Goal: Book appointment/travel/reservation

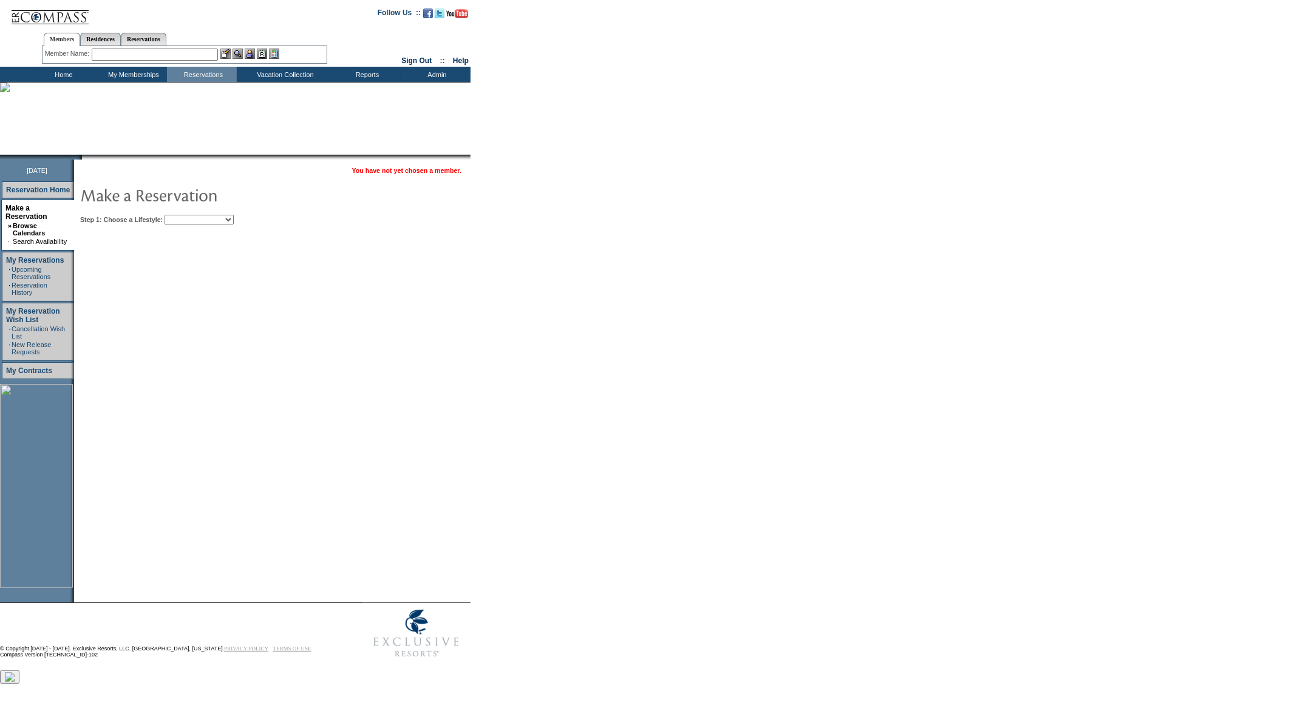
click at [213, 215] on select "Beach Leisure Metropolitan Mountain OIAL for Adventure OIAL for Couples OIAL fo…" at bounding box center [198, 220] width 69 height 10
select select "Beach"
click at [185, 215] on select "Beach Leisure Metropolitan Mountain OIAL for Adventure OIAL for Couples OIAL fo…" at bounding box center [198, 220] width 69 height 10
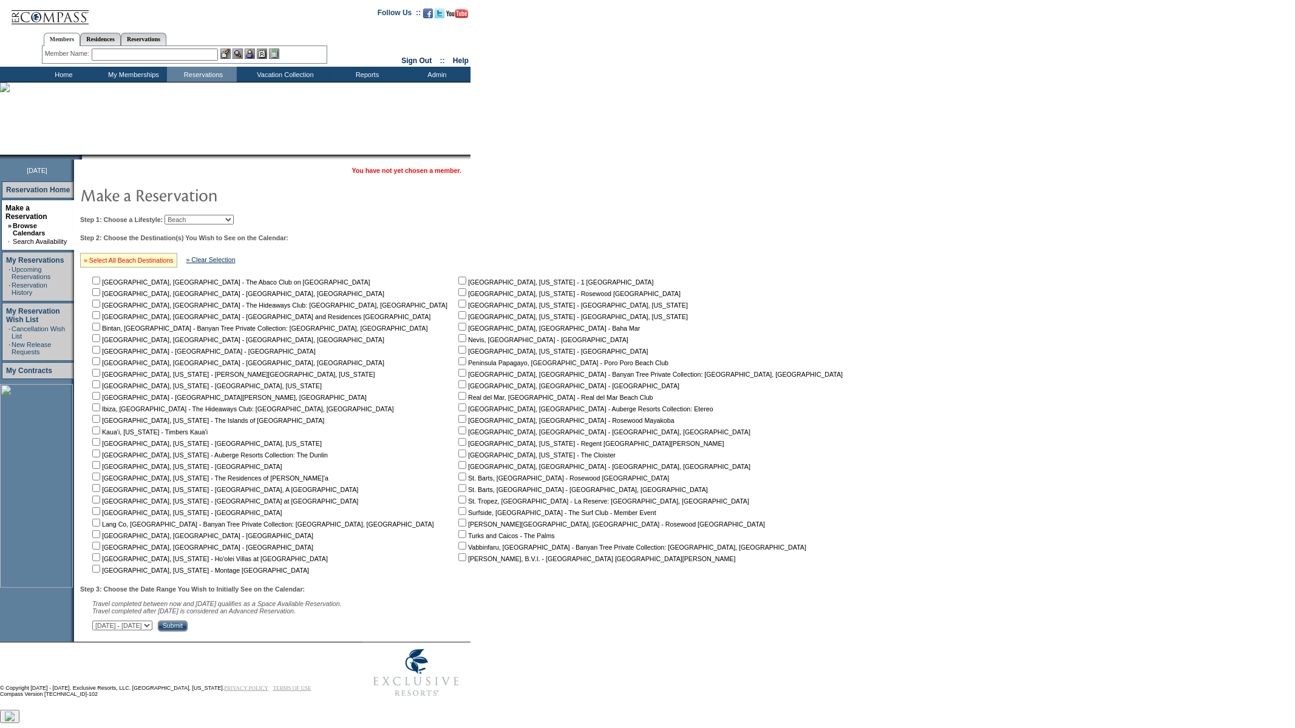
click at [134, 259] on link "» Select All Beach Destinations" at bounding box center [129, 260] width 90 height 7
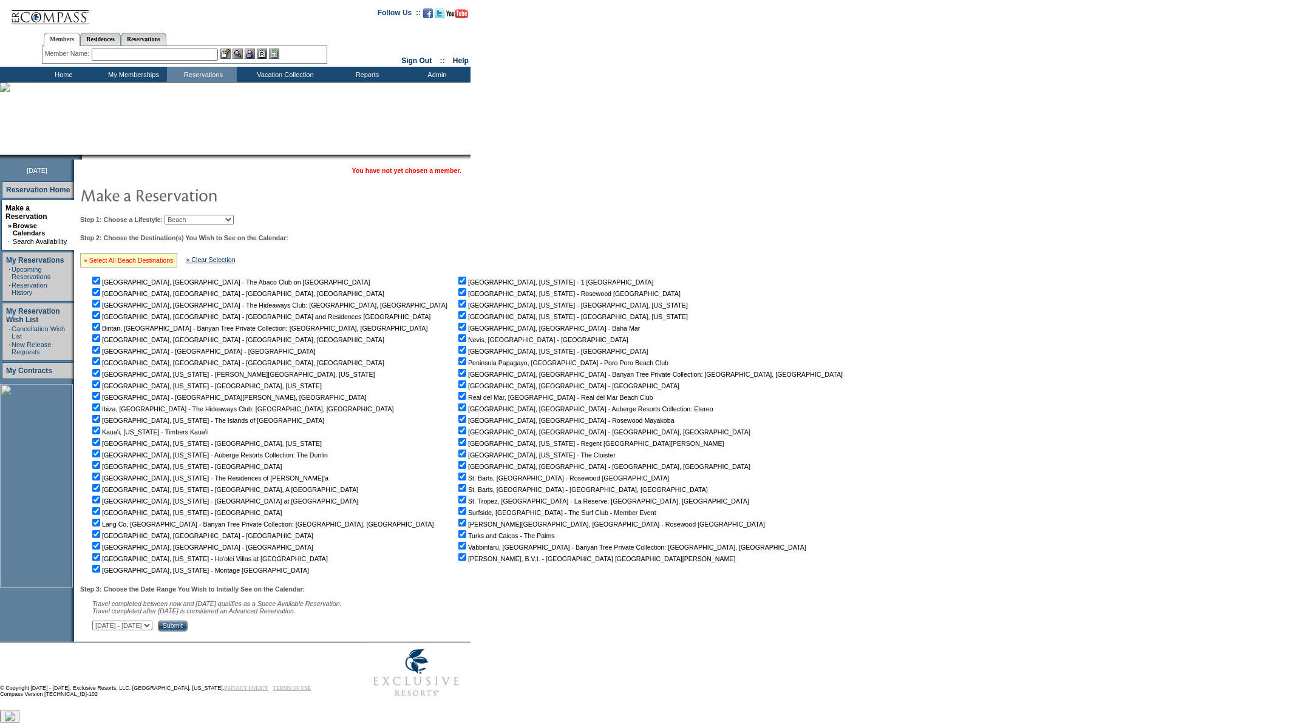
checkbox input "true"
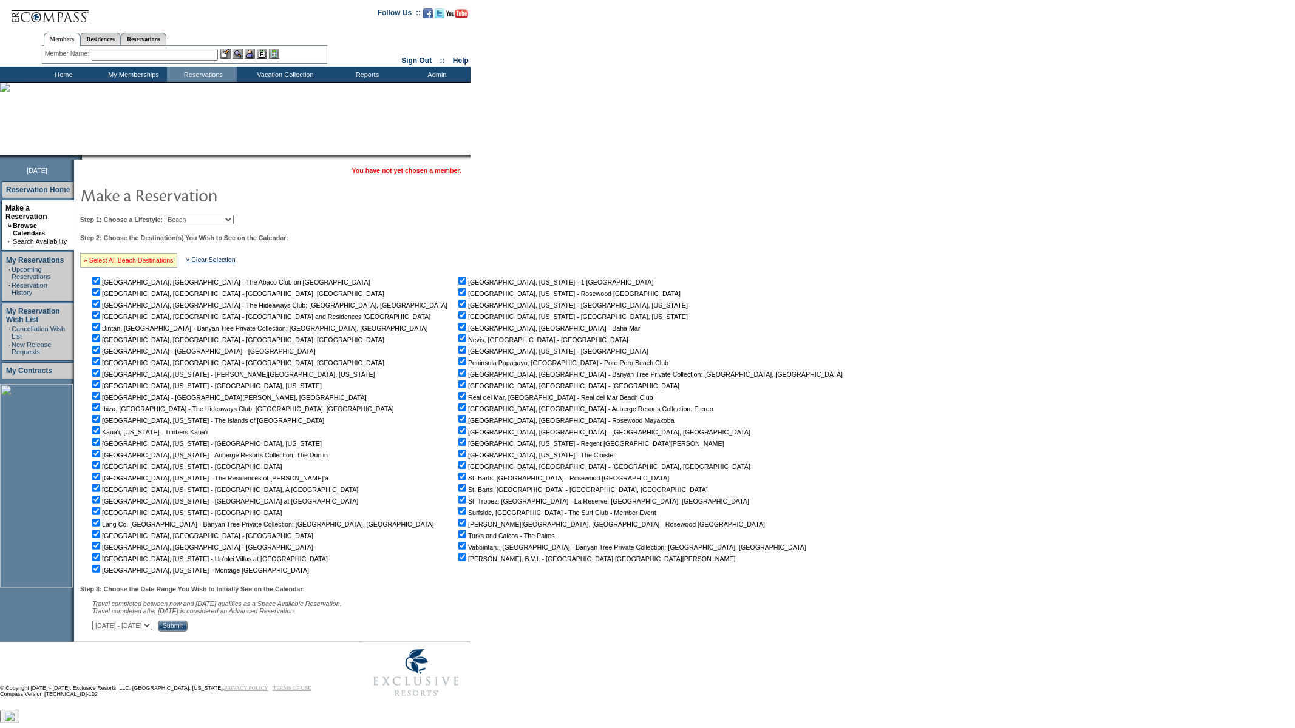
checkbox input "true"
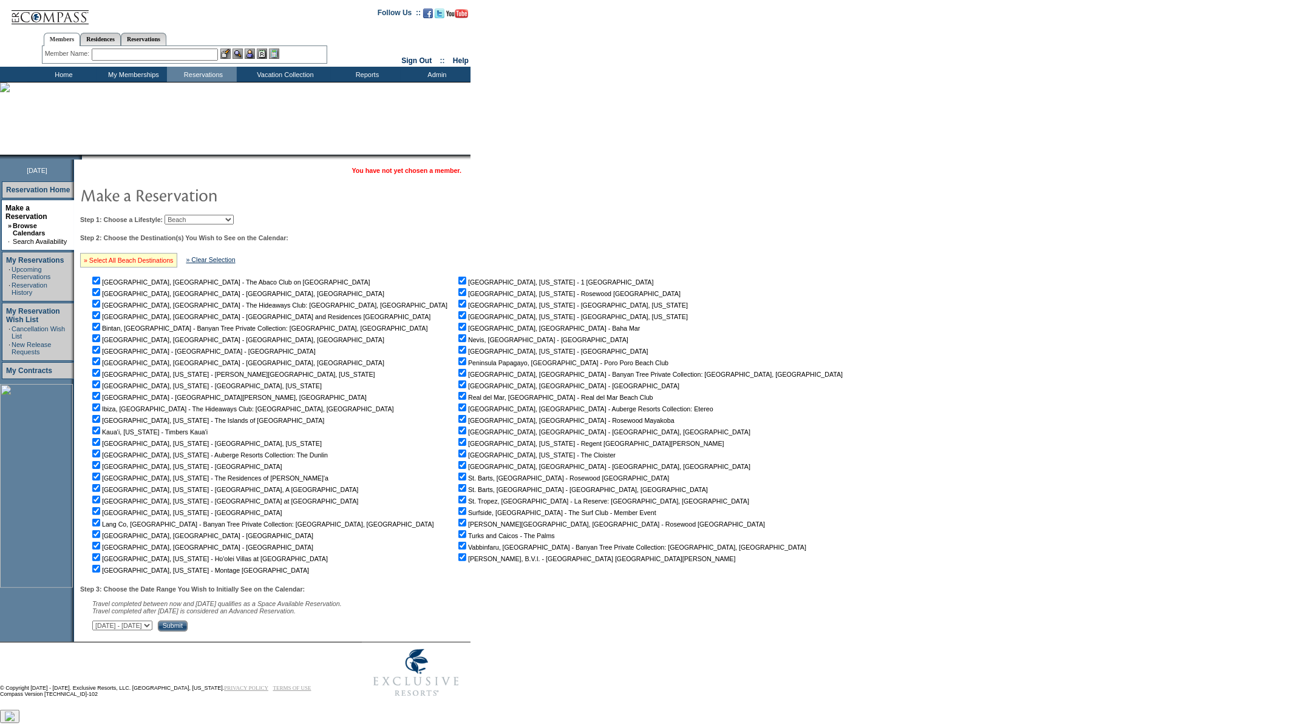
checkbox input "true"
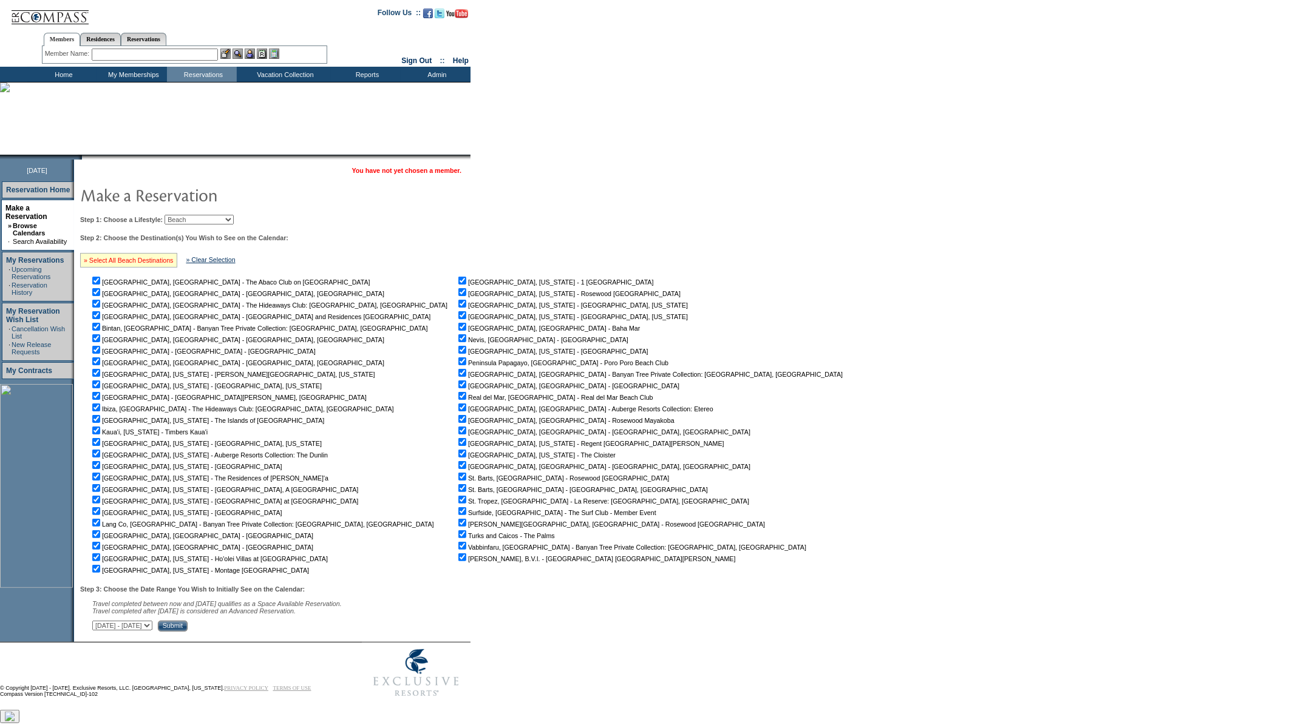
checkbox input "true"
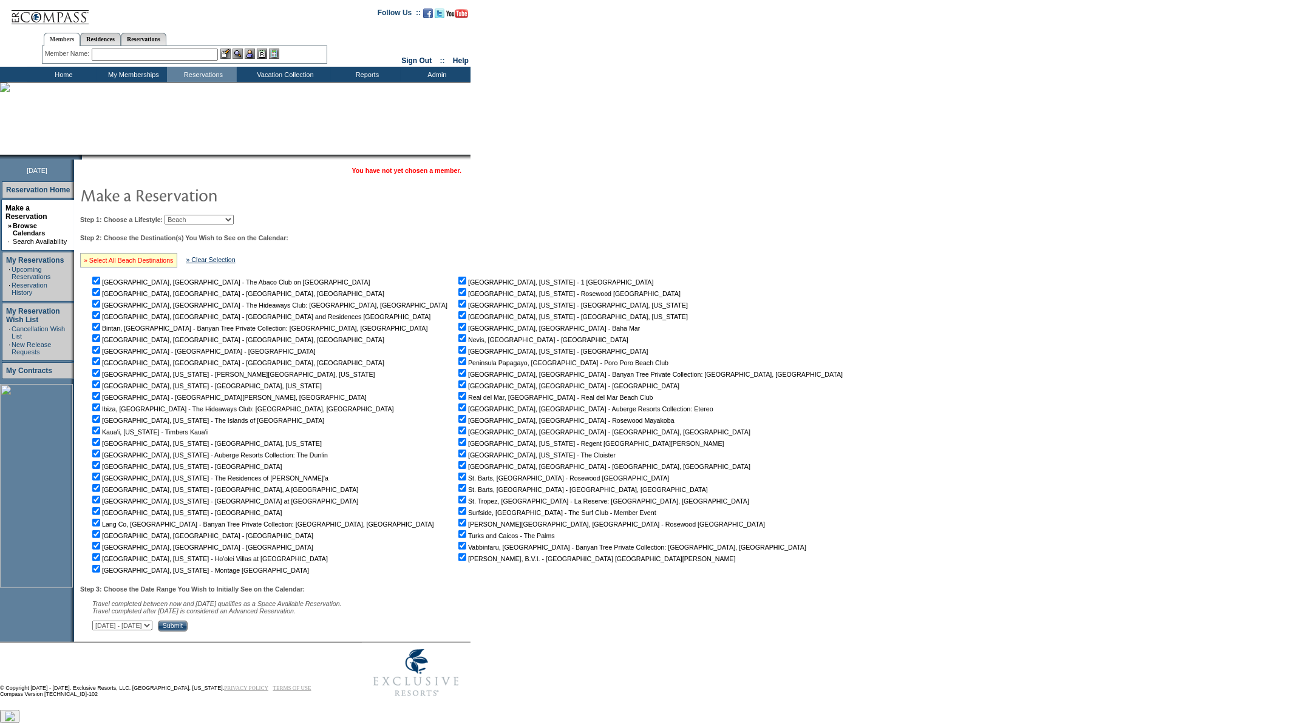
checkbox input "true"
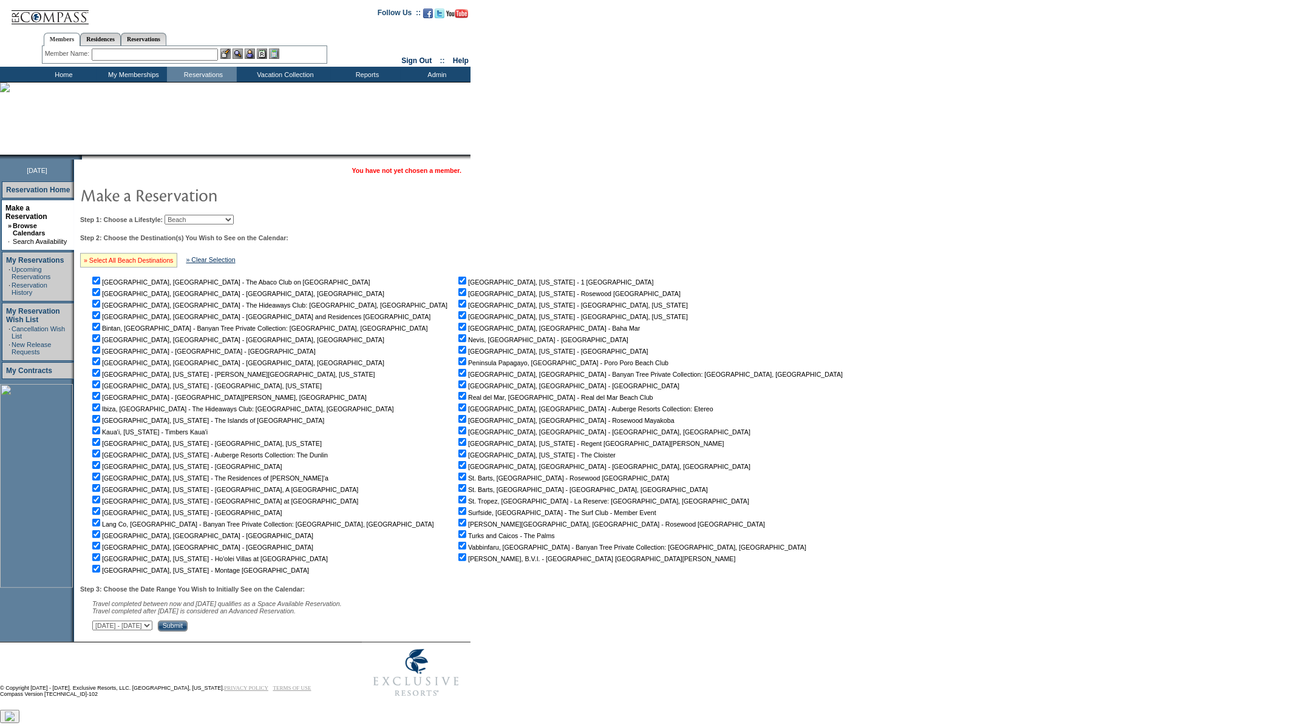
checkbox input "true"
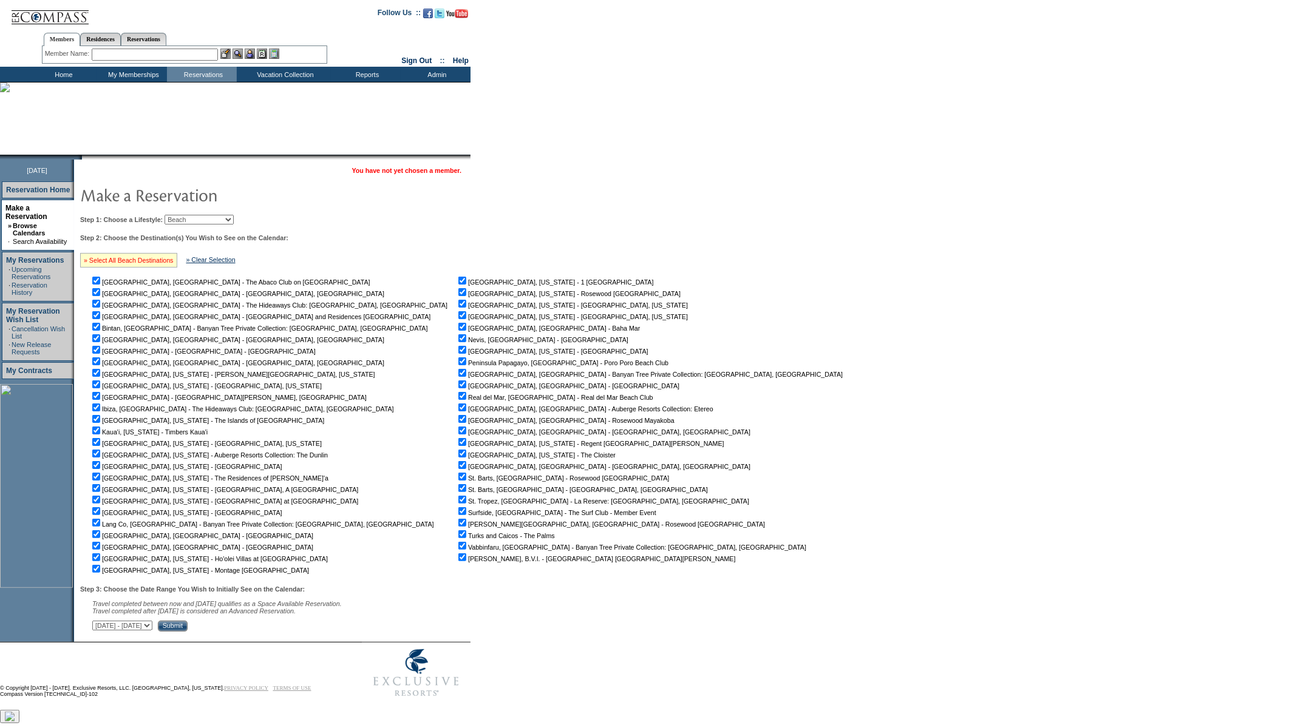
checkbox input "true"
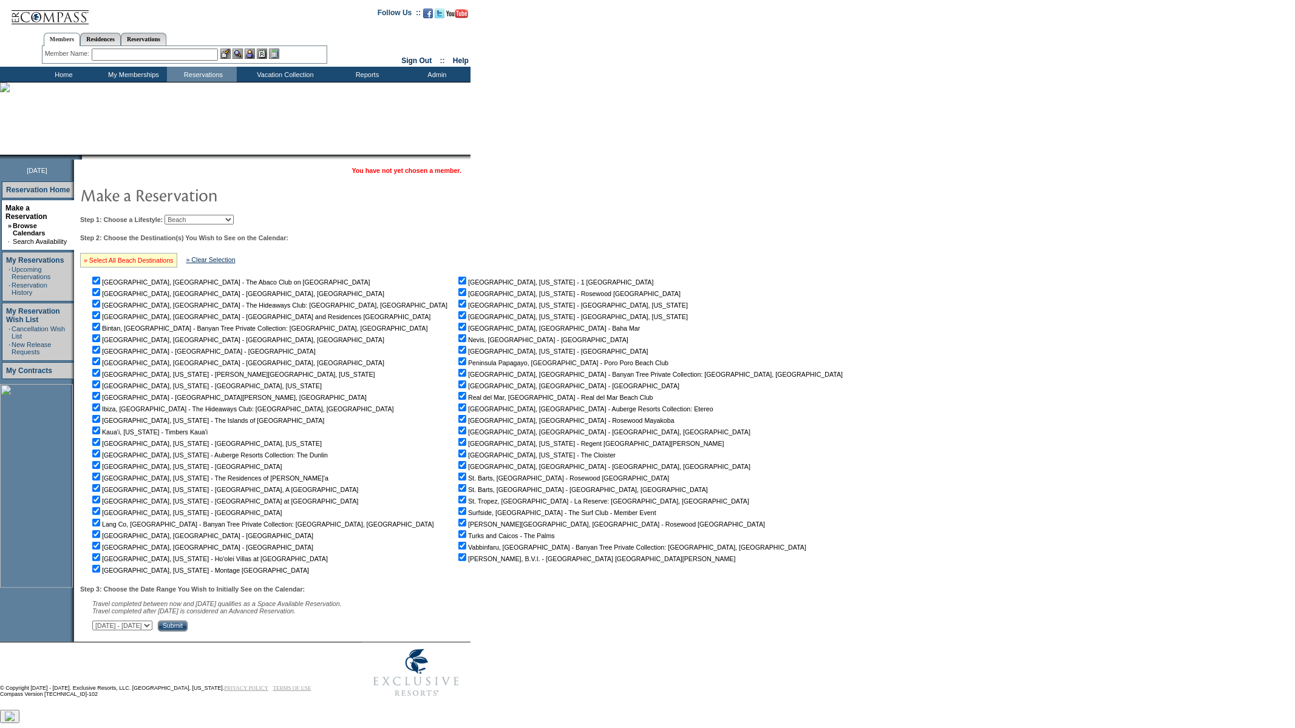
checkbox input "true"
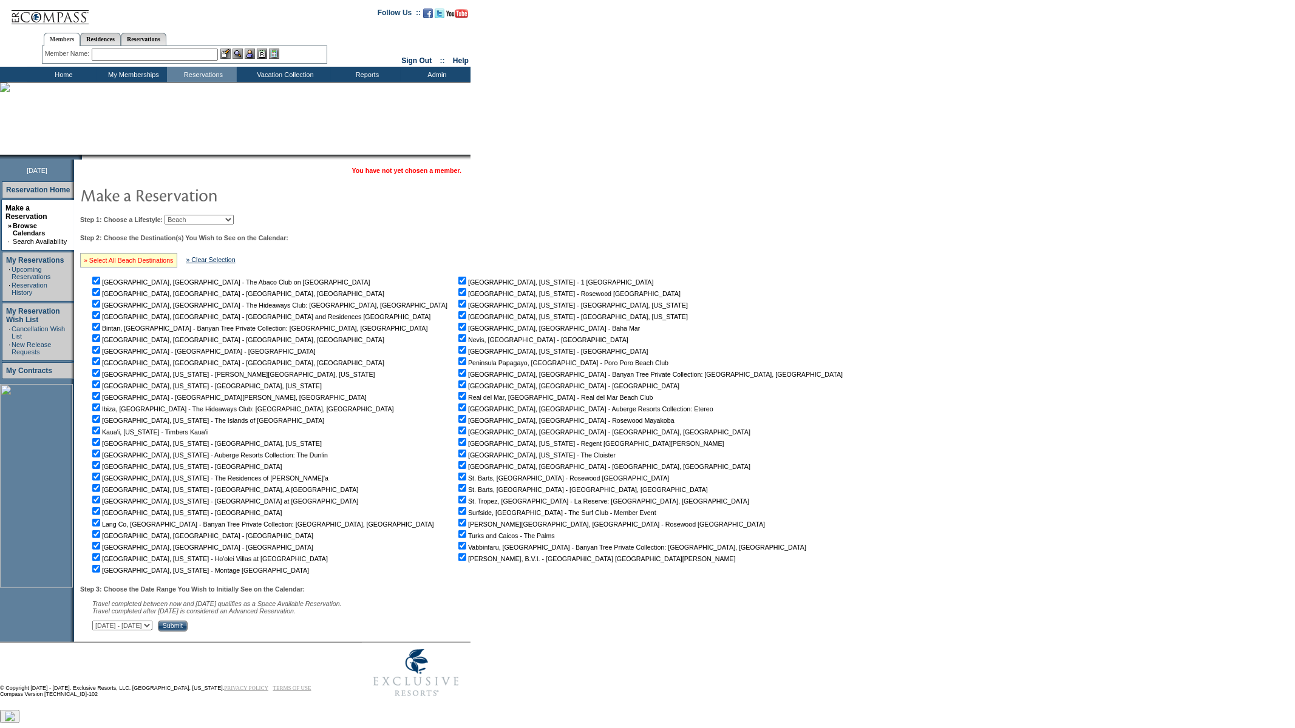
checkbox input "true"
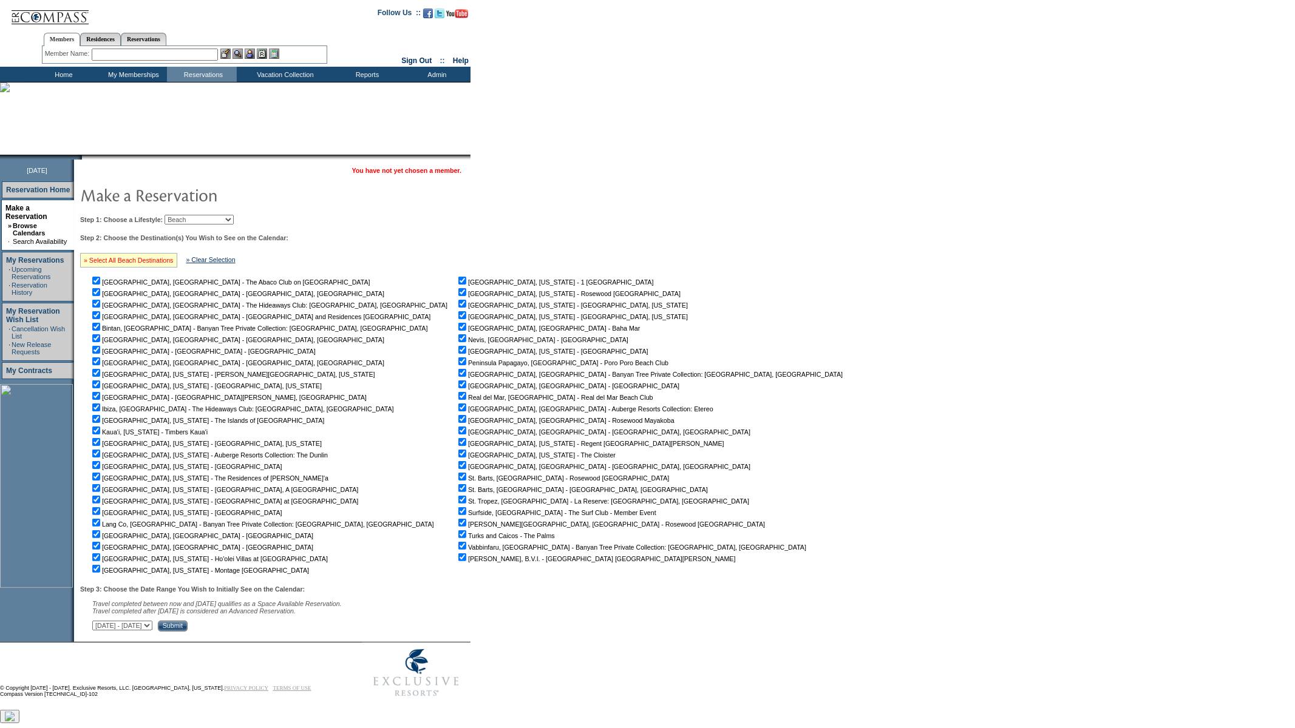
checkbox input "true"
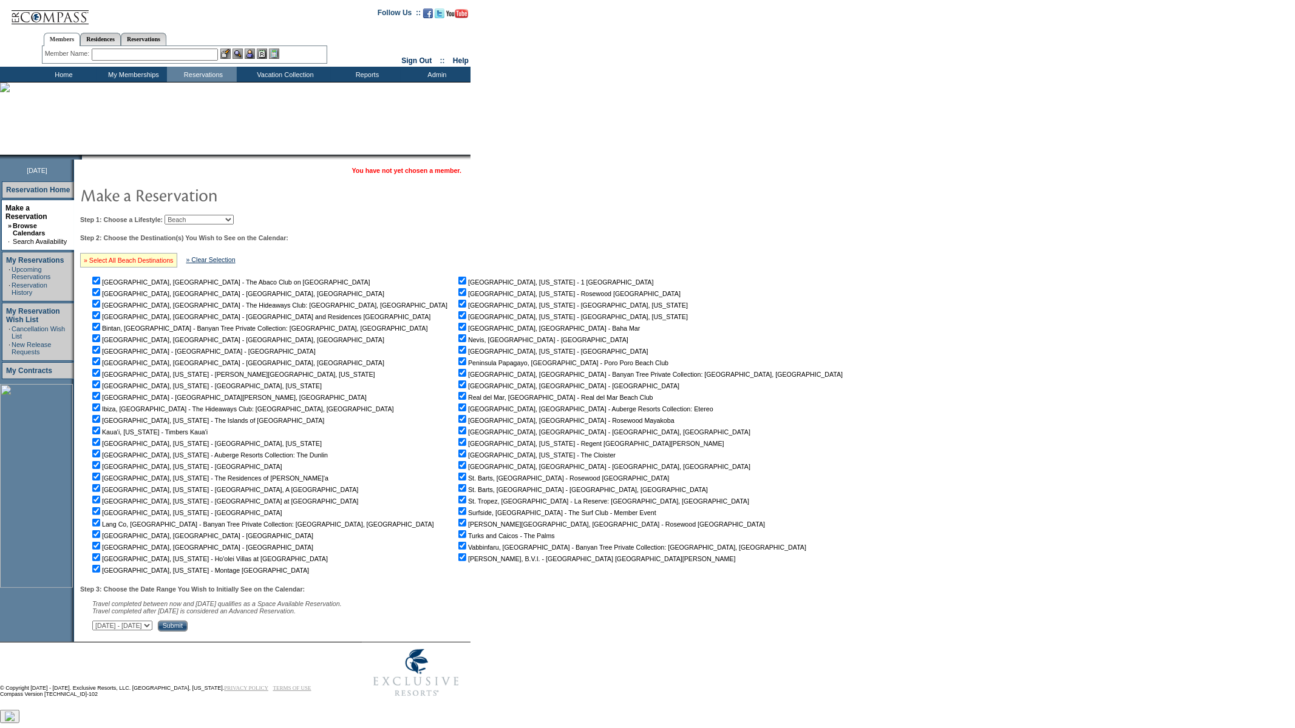
checkbox input "true"
click at [152, 629] on select "[DATE] - [DATE] [DATE] - [DATE] [DATE] - [DATE] [DATE] - [DATE] [DATE] - [DATE]…" at bounding box center [122, 626] width 60 height 10
select select "[DATE]|[DATE]"
click at [98, 622] on select "[DATE] - [DATE] [DATE] - [DATE] [DATE] - [DATE] [DATE] - [DATE] [DATE] - [DATE]…" at bounding box center [122, 626] width 60 height 10
click at [188, 629] on input "Submit" at bounding box center [173, 626] width 30 height 11
